Goal: Transaction & Acquisition: Purchase product/service

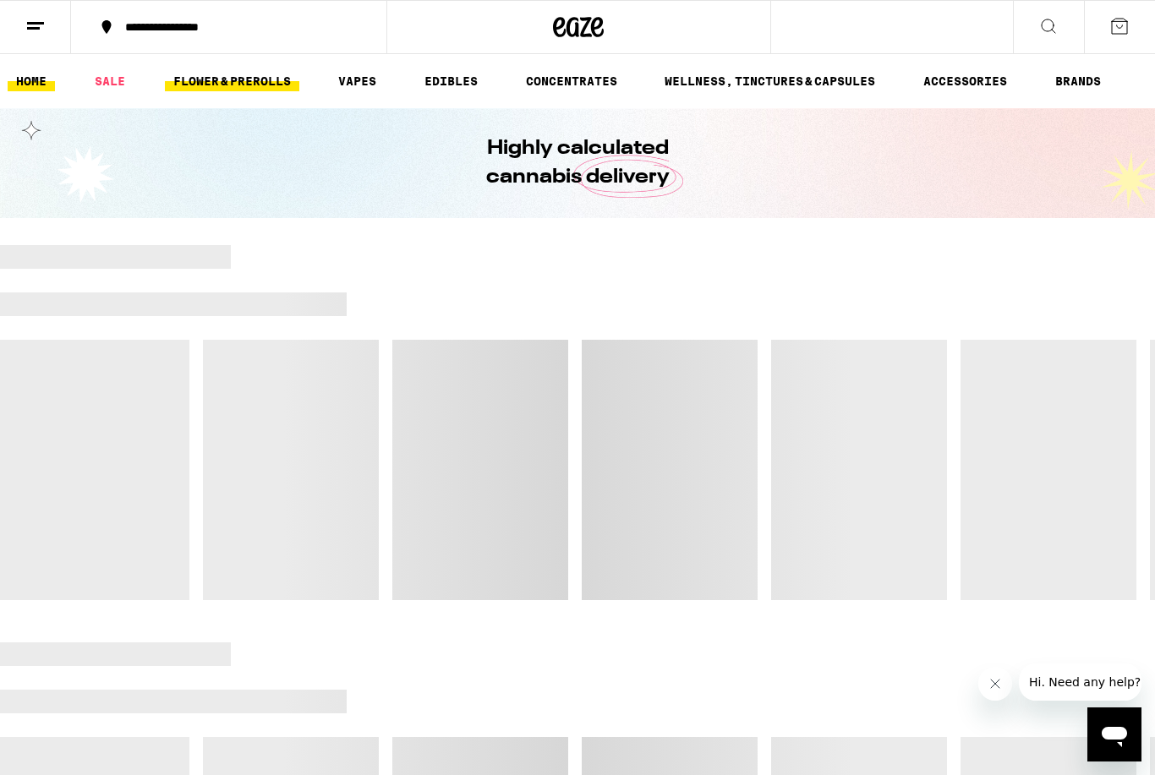
click at [257, 83] on link "FLOWER & PREROLLS" at bounding box center [232, 81] width 134 height 20
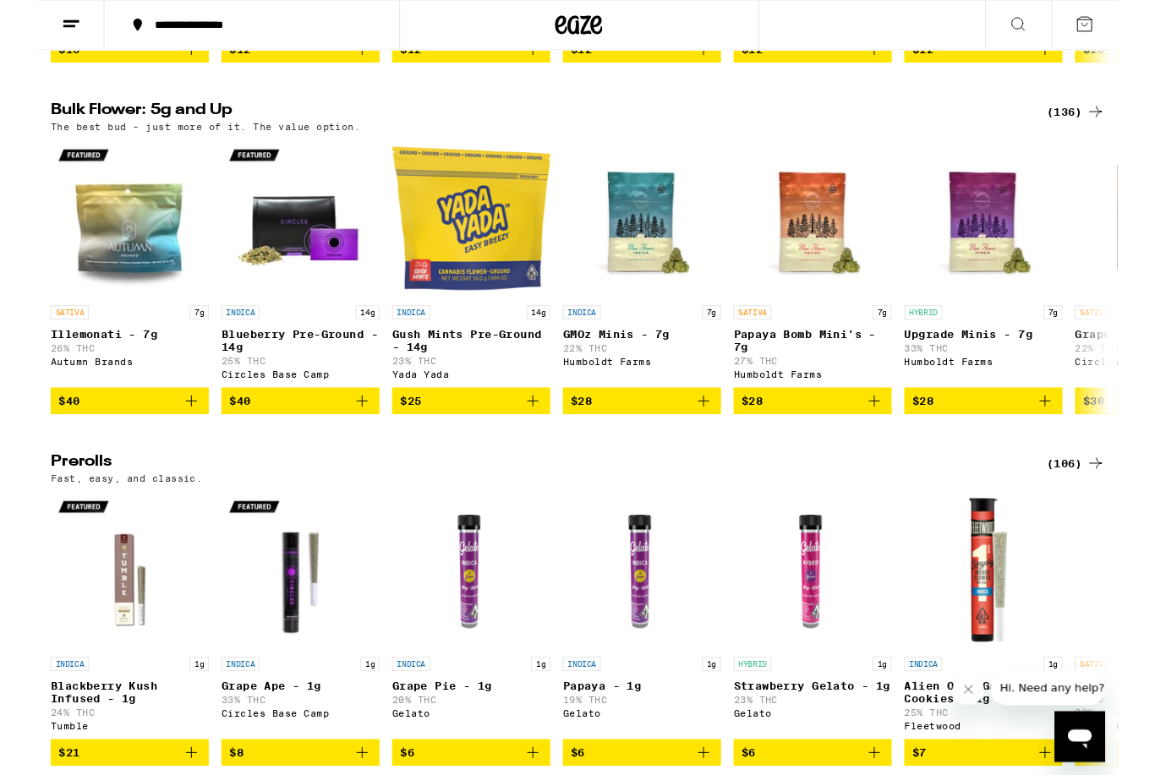
click at [1111, 130] on div "(136)" at bounding box center [1110, 120] width 63 height 20
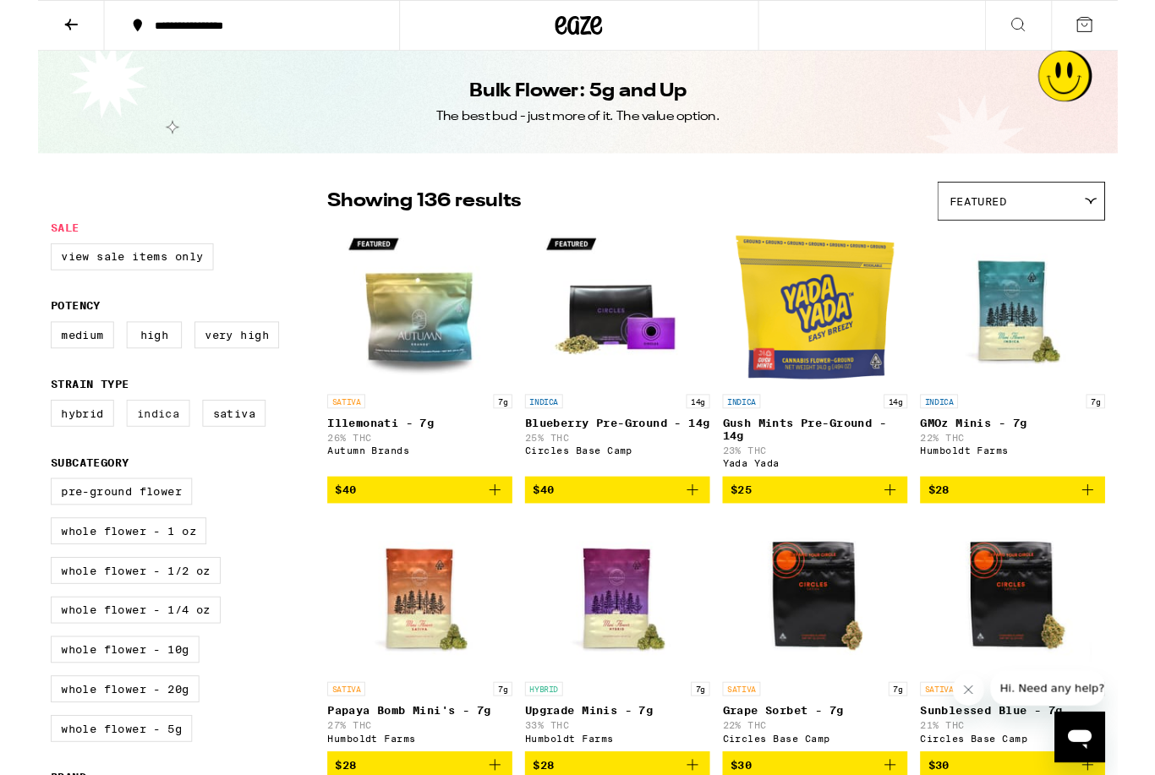
click at [133, 453] on label "Indica" at bounding box center [129, 442] width 68 height 29
click at [18, 431] on input "Indica" at bounding box center [17, 430] width 1 height 1
checkbox input "true"
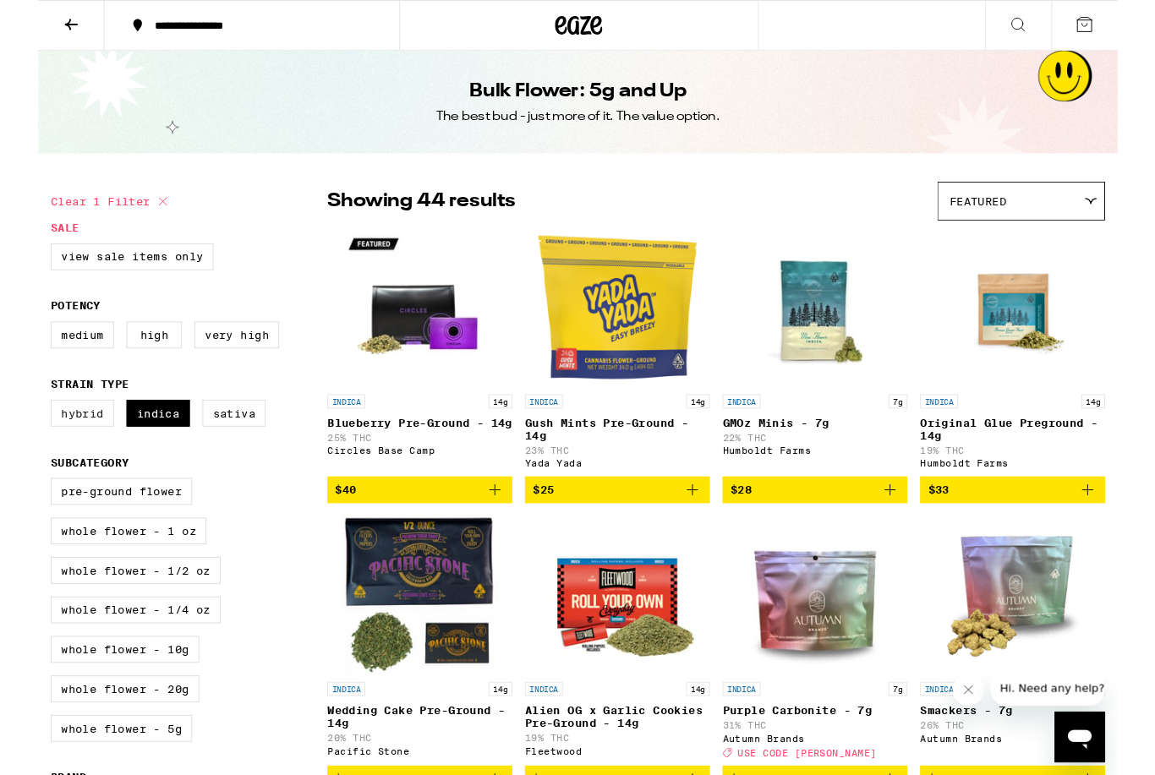
click at [42, 451] on label "Hybrid" at bounding box center [48, 442] width 68 height 29
click at [18, 431] on input "Hybrid" at bounding box center [17, 430] width 1 height 1
checkbox input "true"
